Goal: Transaction & Acquisition: Purchase product/service

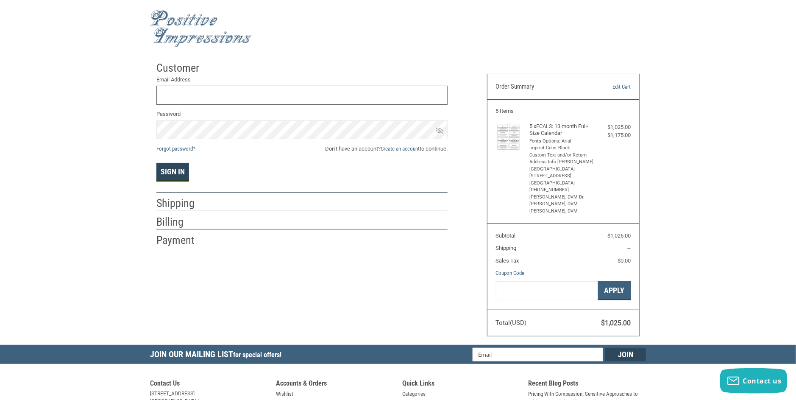
type input "[EMAIL_ADDRESS][DOMAIN_NAME]"
click at [177, 173] on button "Sign In" at bounding box center [172, 172] width 33 height 19
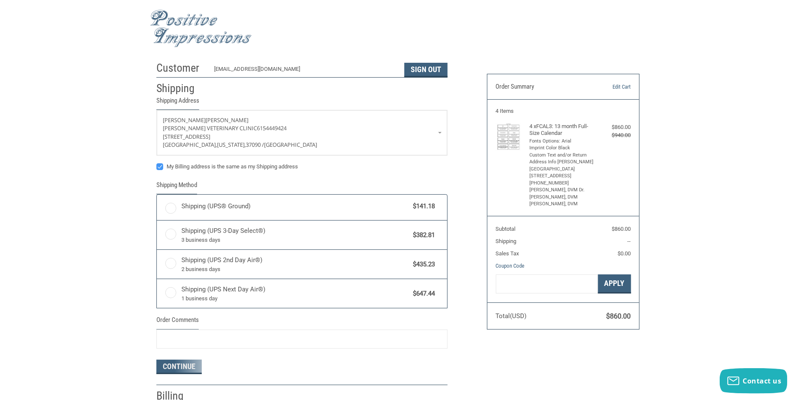
radio input "true"
